Goal: Information Seeking & Learning: Understand process/instructions

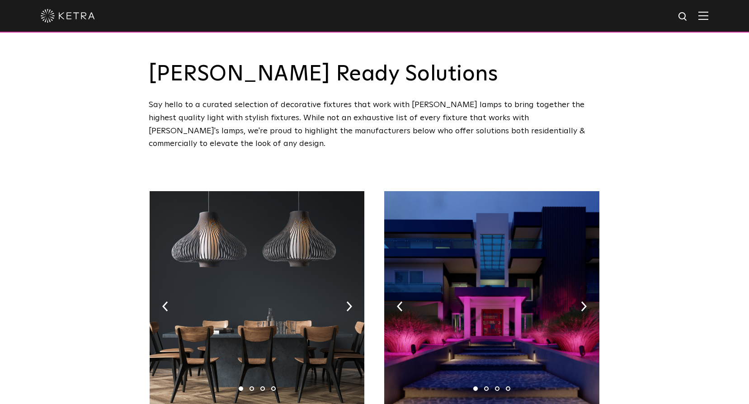
scroll to position [30, 0]
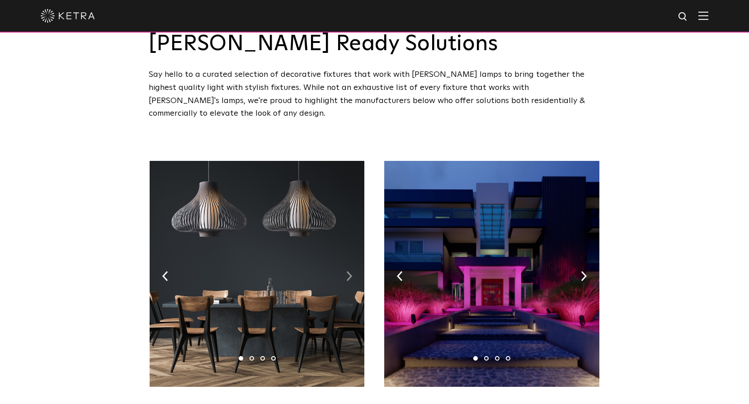
click at [346, 271] on img at bounding box center [349, 276] width 6 height 10
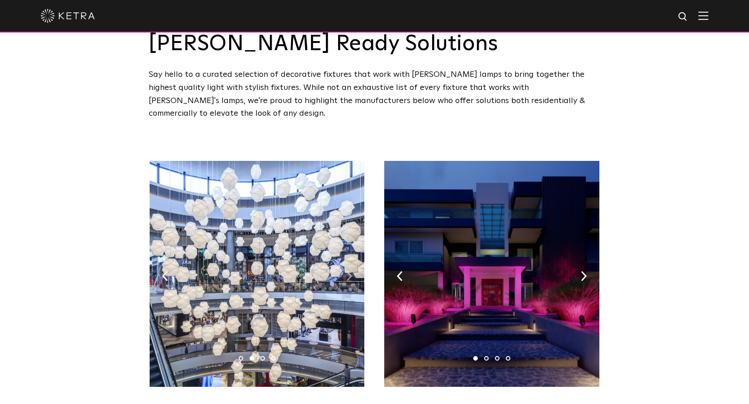
click at [346, 271] on img at bounding box center [349, 276] width 6 height 10
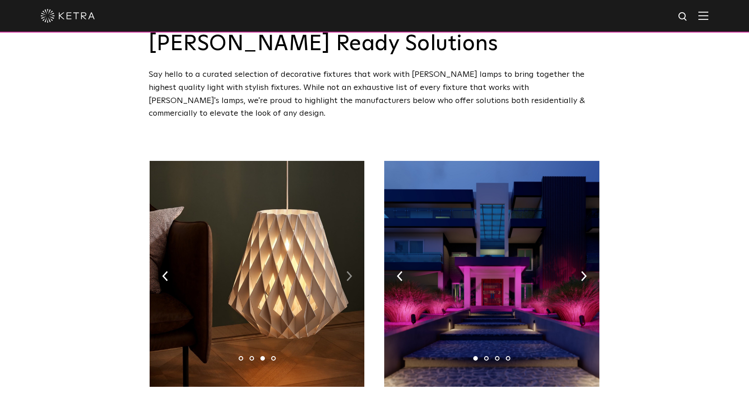
click at [346, 271] on img at bounding box center [349, 276] width 6 height 10
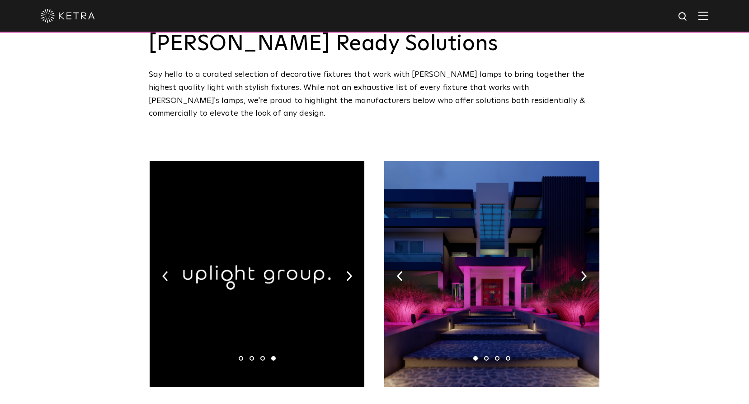
click at [346, 262] on div "1 2 3 4" at bounding box center [257, 276] width 217 height 231
click at [346, 271] on img at bounding box center [349, 276] width 6 height 10
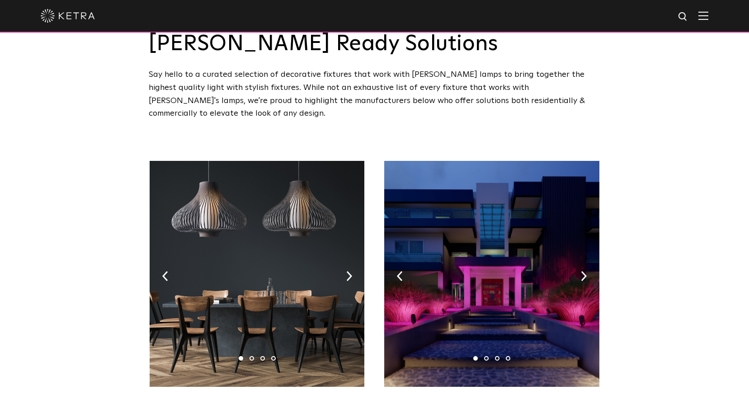
click at [579, 260] on img at bounding box center [491, 274] width 215 height 226
click at [582, 271] on img at bounding box center [584, 276] width 6 height 10
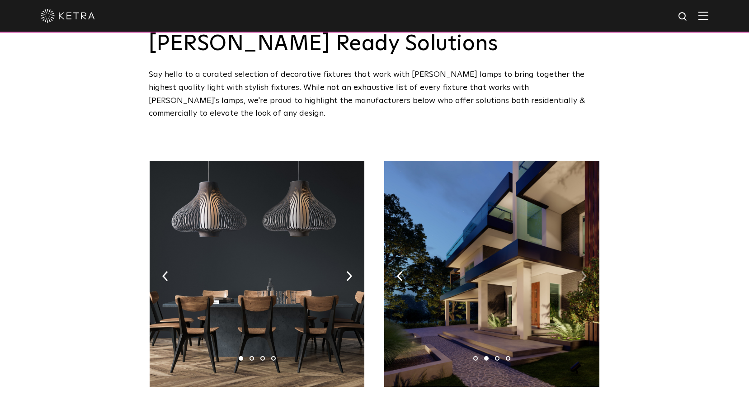
click at [582, 271] on img at bounding box center [584, 276] width 6 height 10
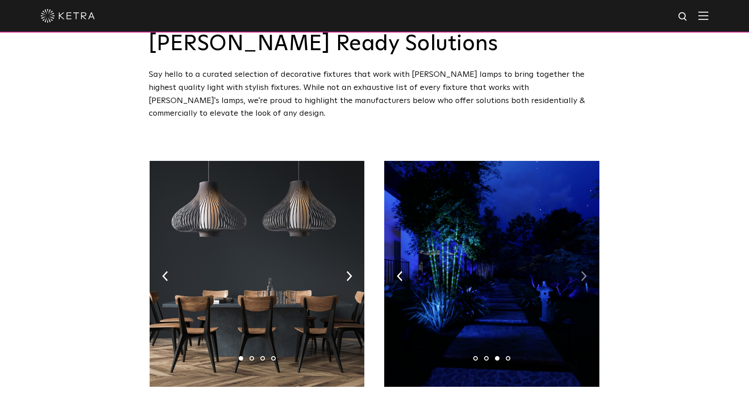
click at [582, 271] on img at bounding box center [584, 276] width 6 height 10
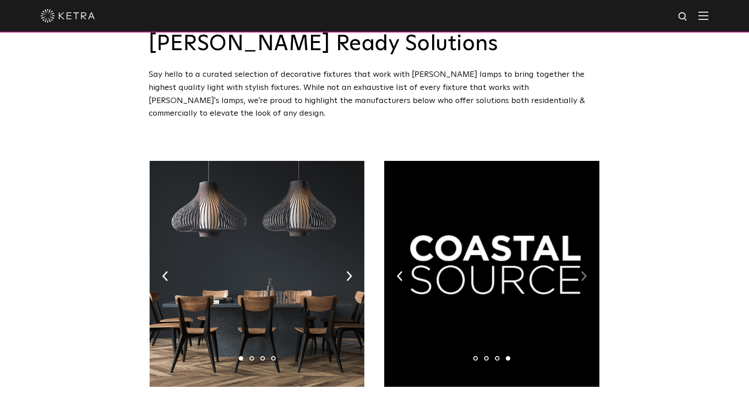
click at [582, 271] on img at bounding box center [584, 276] width 6 height 10
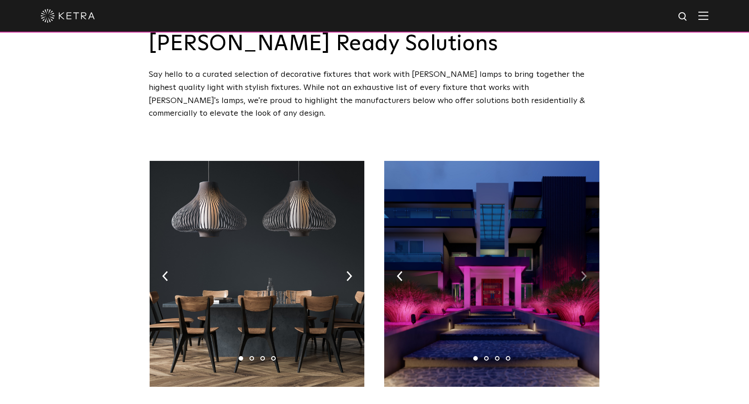
click at [582, 271] on img at bounding box center [584, 276] width 6 height 10
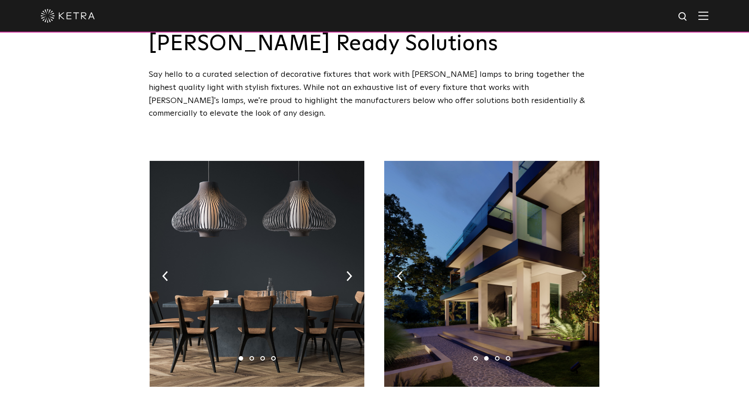
click at [582, 271] on img at bounding box center [584, 276] width 6 height 10
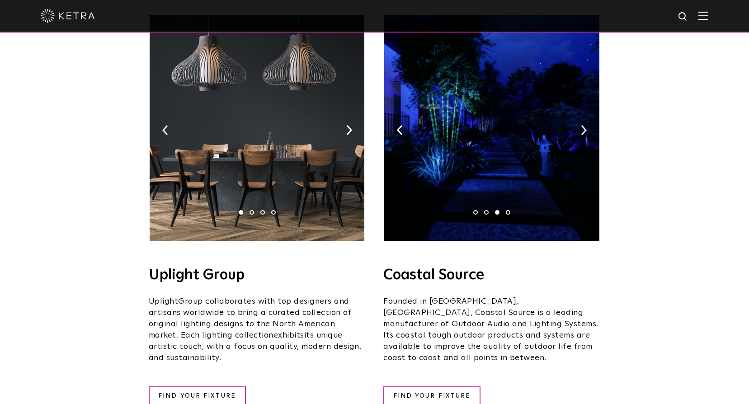
scroll to position [0, 0]
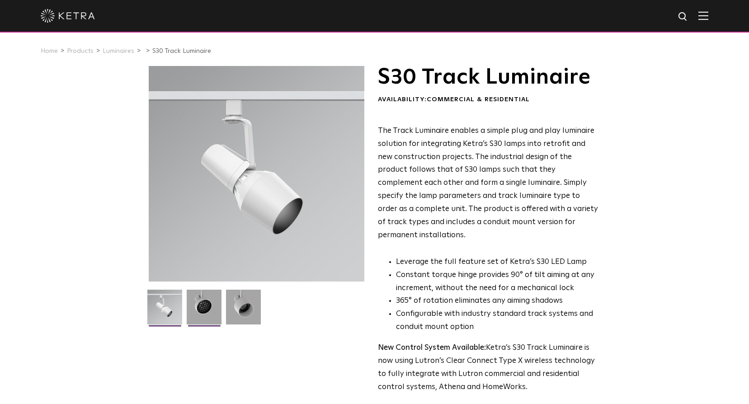
click at [207, 310] on img at bounding box center [204, 311] width 35 height 42
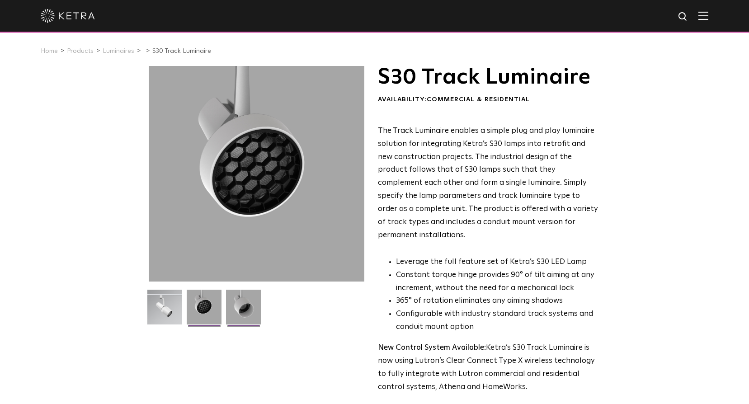
click at [247, 307] on img at bounding box center [243, 311] width 35 height 42
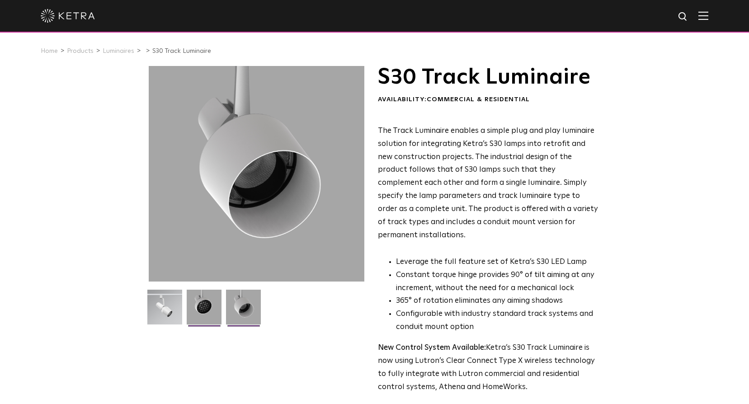
click at [197, 309] on img at bounding box center [204, 311] width 35 height 42
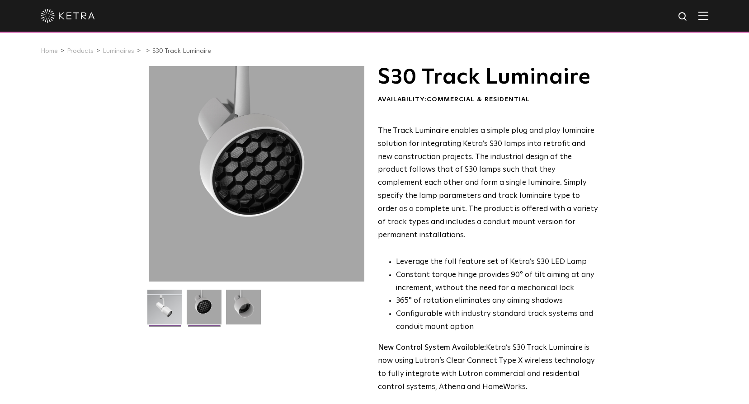
click at [167, 313] on img at bounding box center [164, 311] width 35 height 42
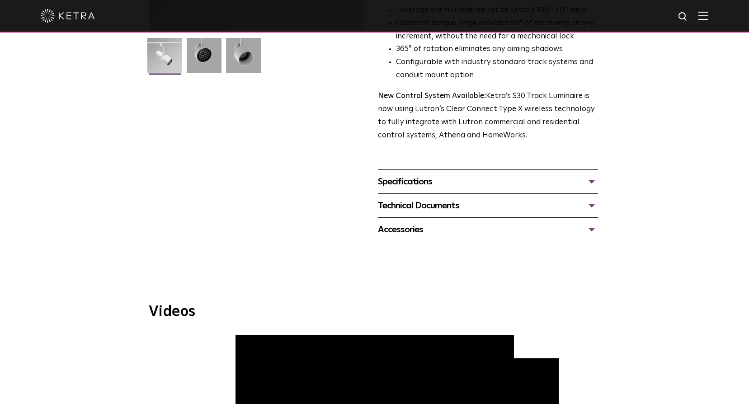
scroll to position [241, 0]
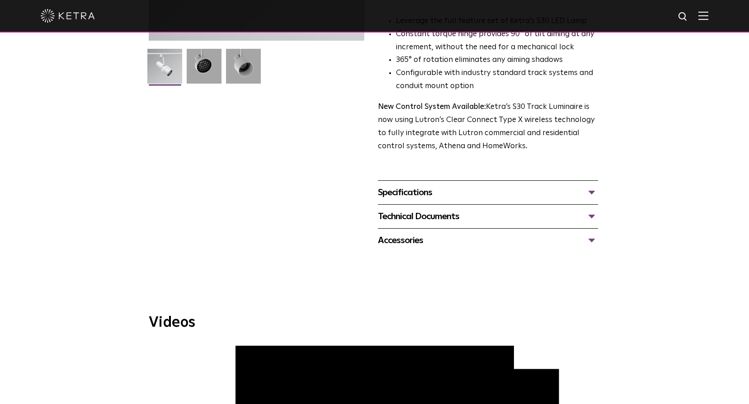
click at [593, 185] on div "Specifications" at bounding box center [488, 192] width 220 height 14
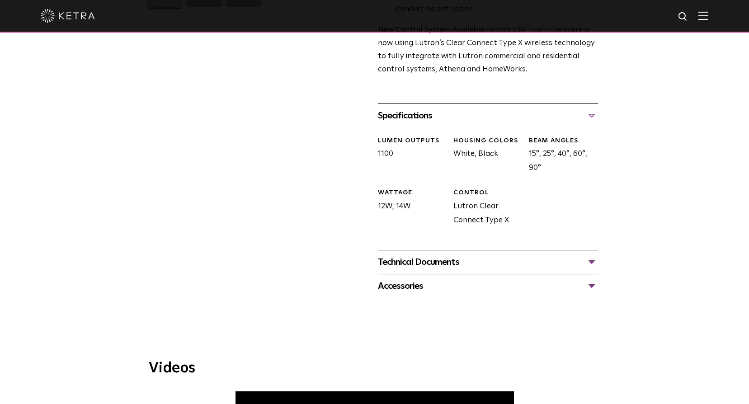
scroll to position [331, 0]
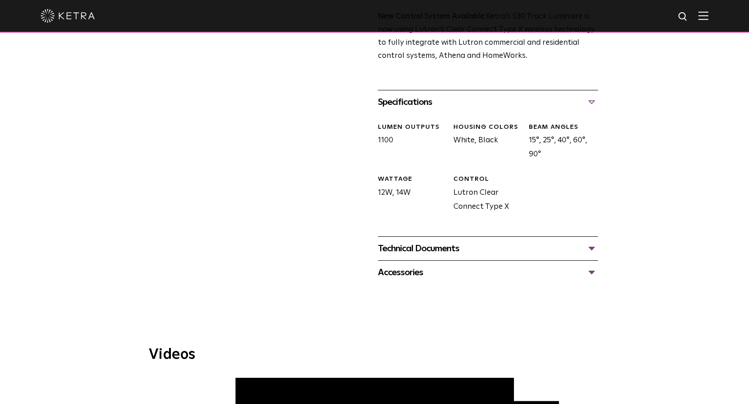
click at [590, 95] on div "Specifications" at bounding box center [488, 102] width 220 height 14
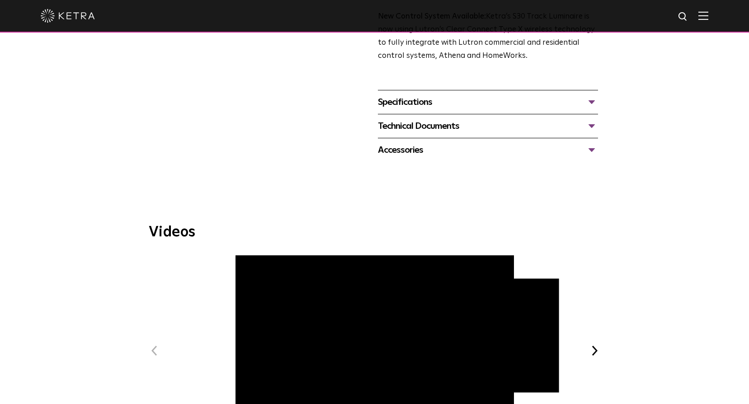
click at [592, 119] on div "Technical Documents" at bounding box center [488, 126] width 220 height 14
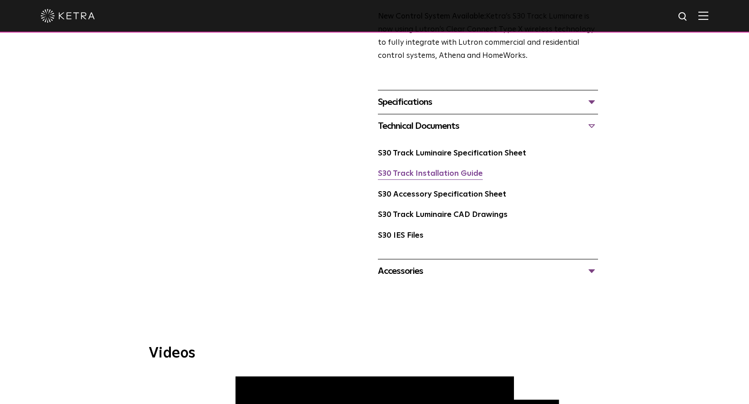
click at [428, 170] on link "S30 Track Installation Guide" at bounding box center [430, 174] width 105 height 8
